Goal: Information Seeking & Learning: Learn about a topic

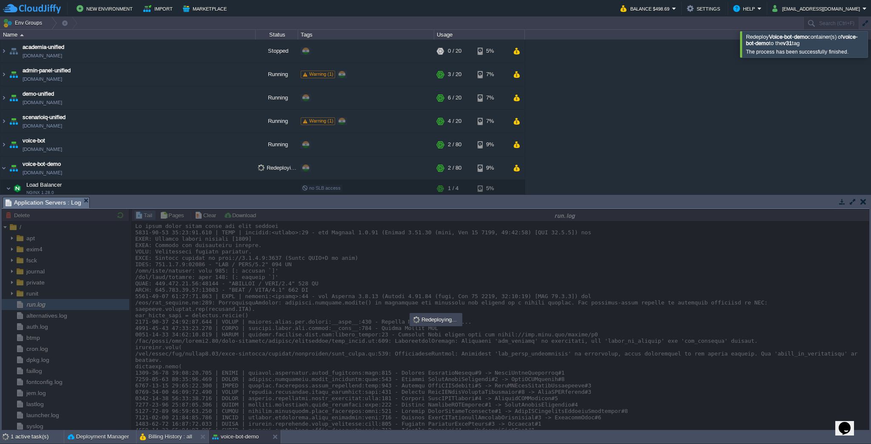
scroll to position [4630, 0]
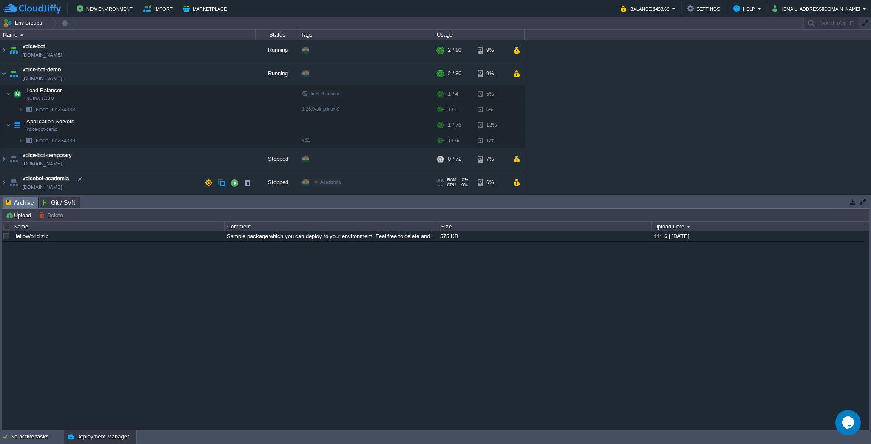
scroll to position [94, 0]
click at [192, 127] on button "button" at bounding box center [192, 125] width 8 height 8
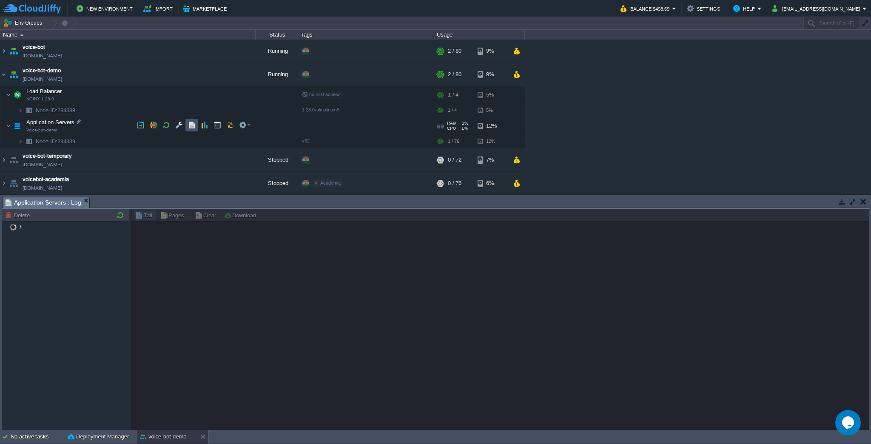
click at [193, 125] on button "button" at bounding box center [192, 125] width 8 height 8
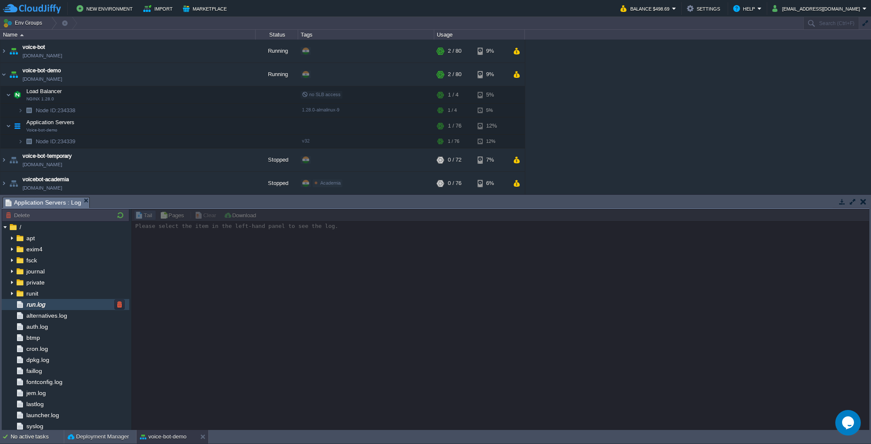
click at [39, 304] on span "run.log" at bounding box center [36, 305] width 22 height 8
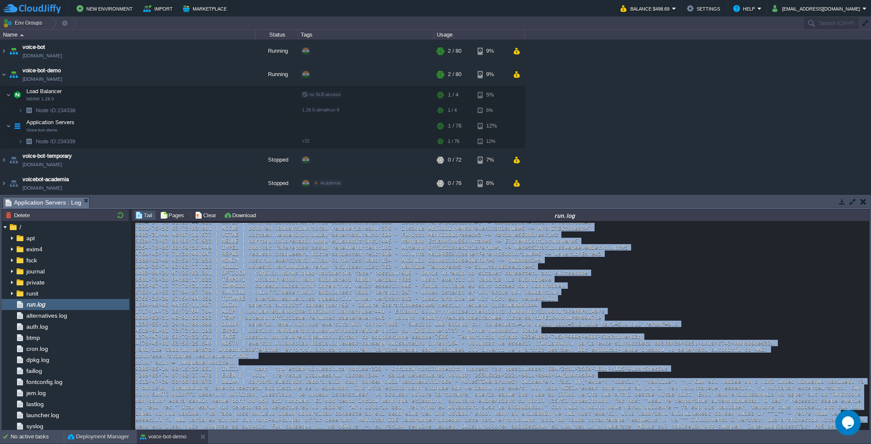
scroll to position [2471, 0]
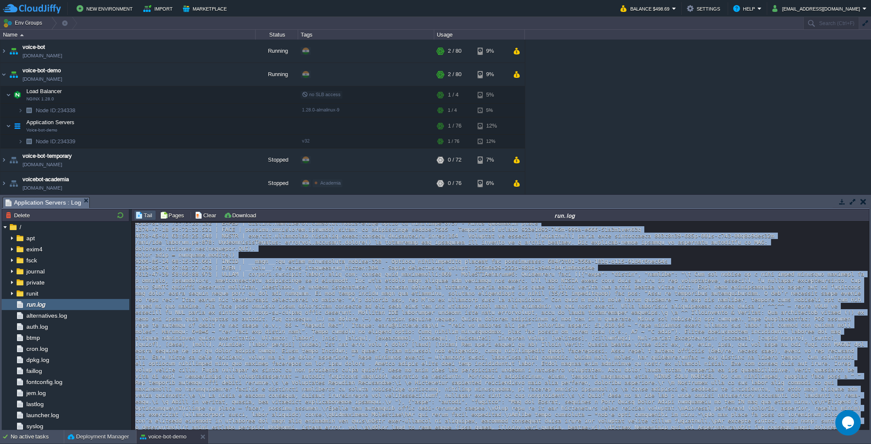
drag, startPoint x: 134, startPoint y: 298, endPoint x: 507, endPoint y: 430, distance: 395.3
click at [507, 430] on body "New Environment Import Marketplace Bonus $0.00 Upgrade Account Balance $498.69 …" at bounding box center [435, 222] width 871 height 444
copy div "2025-09-06 12:33:07.482 | DEBUG | __main__:on_first_participant_joined:381 - St…"
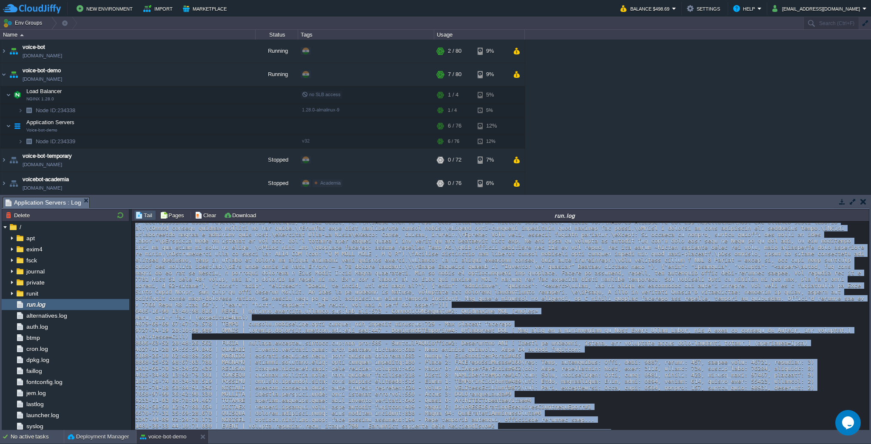
scroll to position [3879, 0]
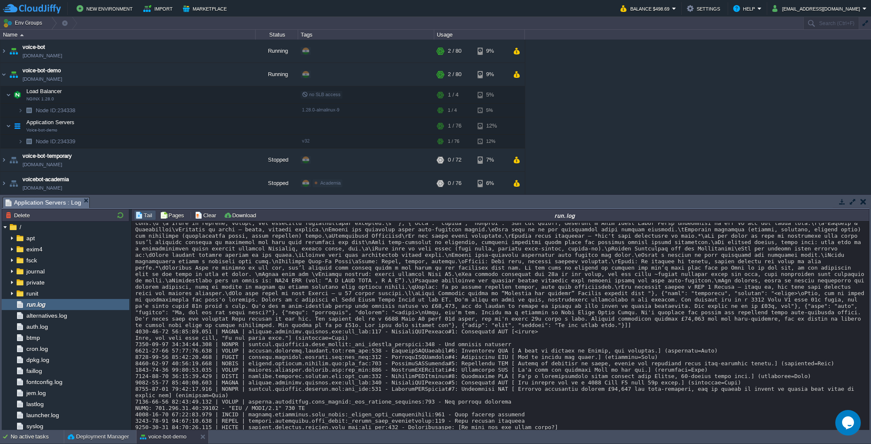
scroll to position [5806, 0]
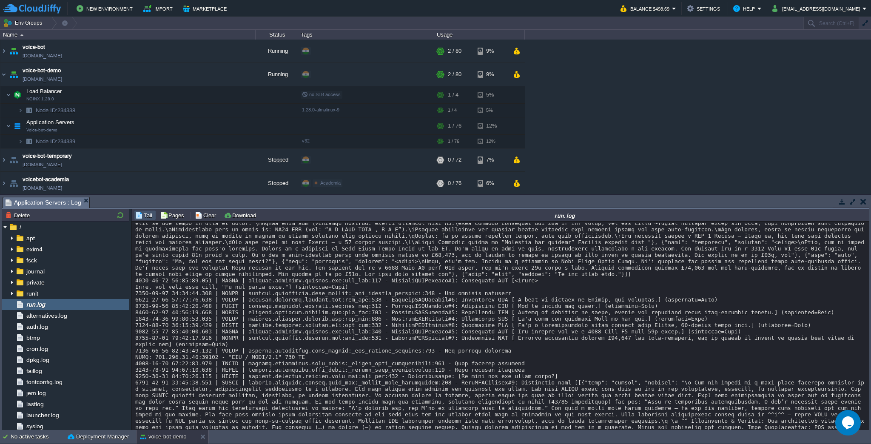
drag, startPoint x: 282, startPoint y: 350, endPoint x: 239, endPoint y: 307, distance: 61.3
copy div "{"role": "assistant", "content": "<think>\nOkay, let me start by understanding …"
